Goal: Transaction & Acquisition: Purchase product/service

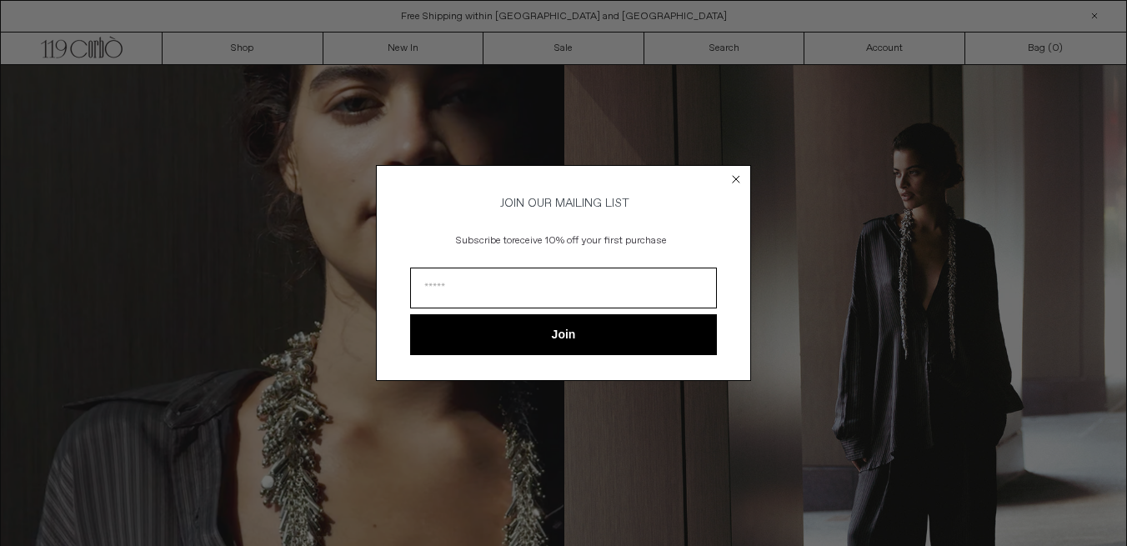
click at [735, 172] on circle "Close dialog" at bounding box center [737, 180] width 16 height 16
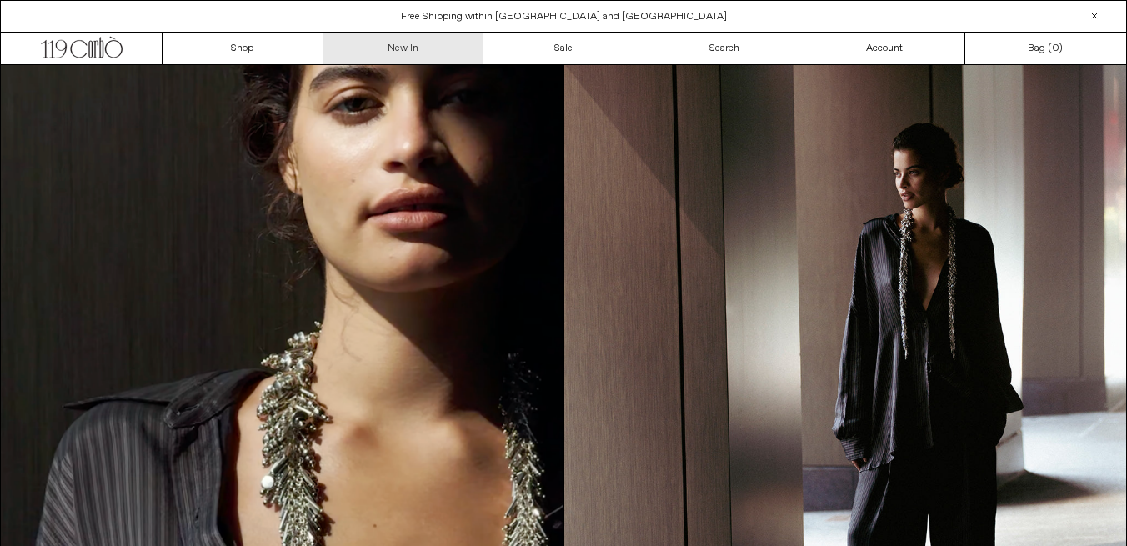
click at [398, 47] on link "New In" at bounding box center [403, 49] width 161 height 32
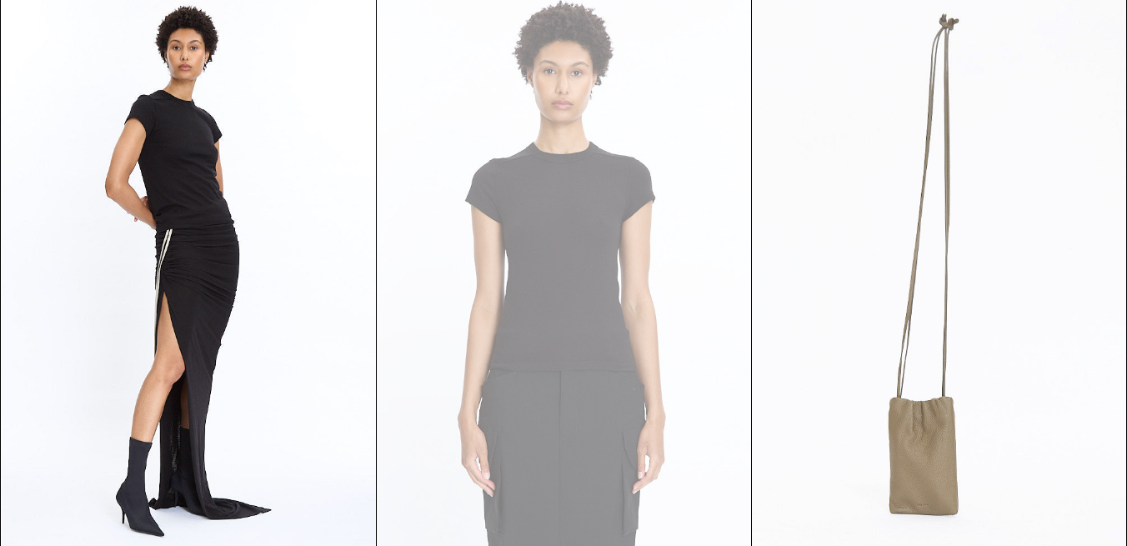
scroll to position [14115, 0]
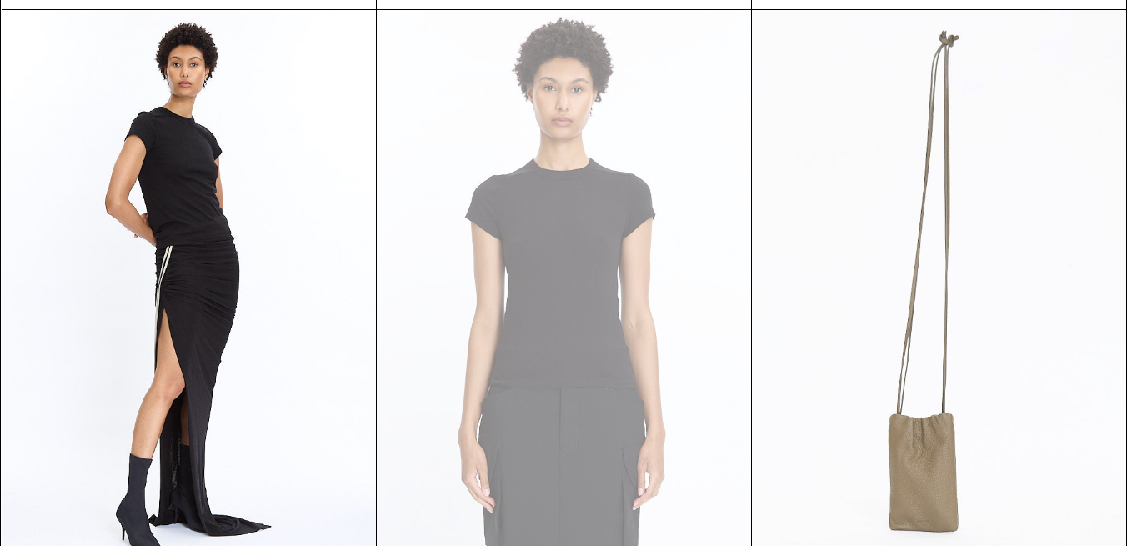
click at [970, 233] on at bounding box center [939, 291] width 374 height 562
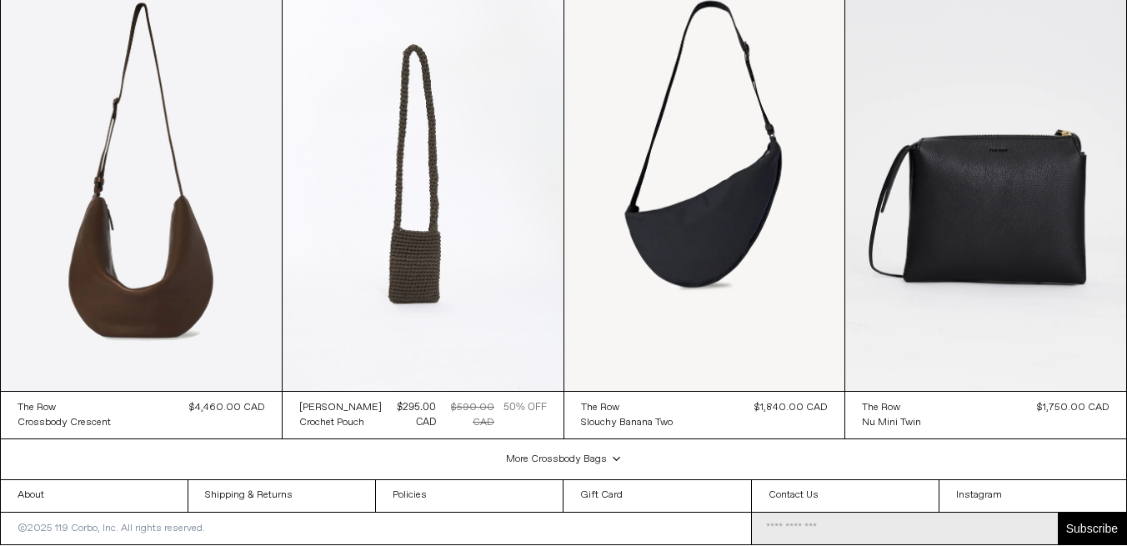
scroll to position [1590, 0]
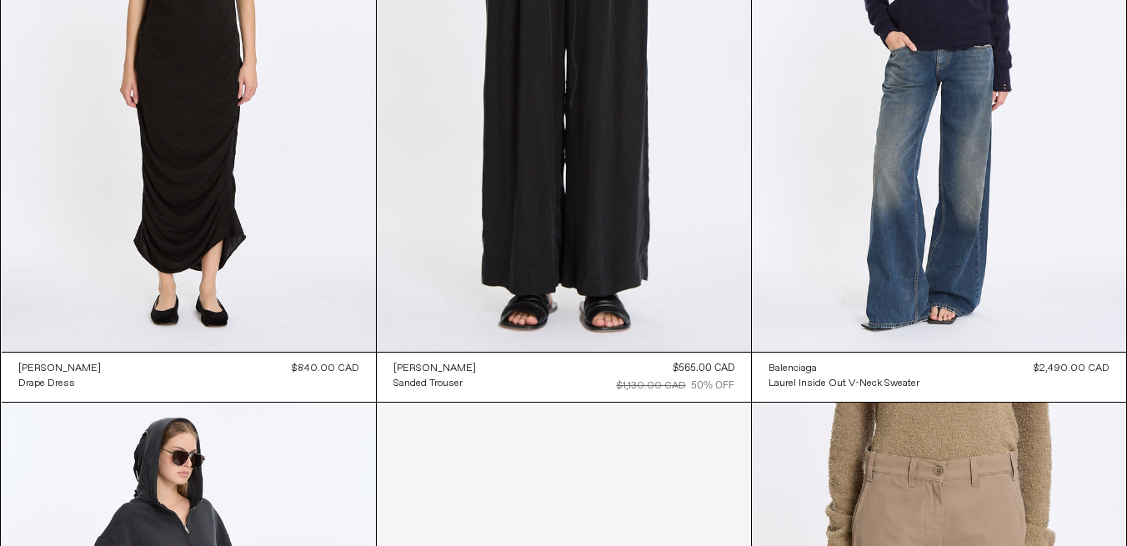
scroll to position [18607, 0]
